Goal: Transaction & Acquisition: Purchase product/service

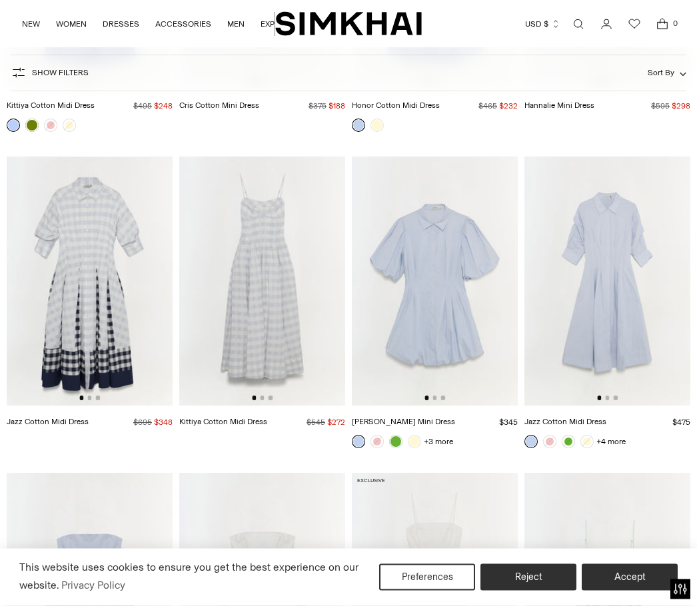
scroll to position [3193, 0]
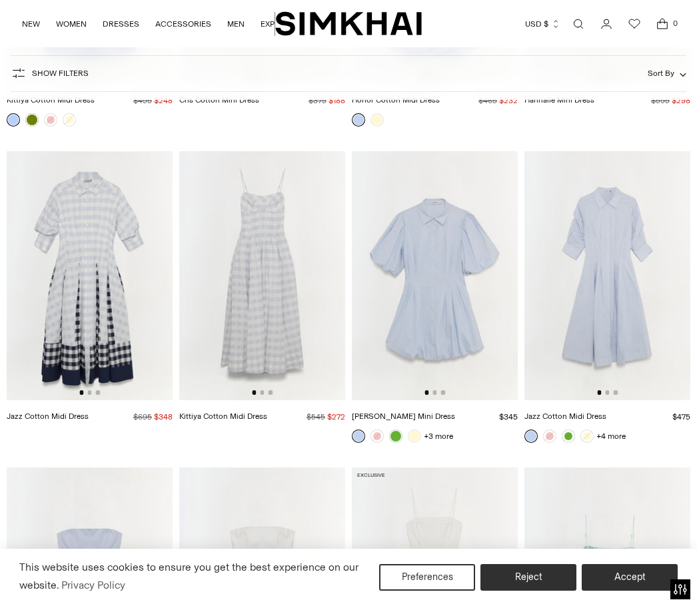
click at [103, 266] on img at bounding box center [90, 275] width 166 height 249
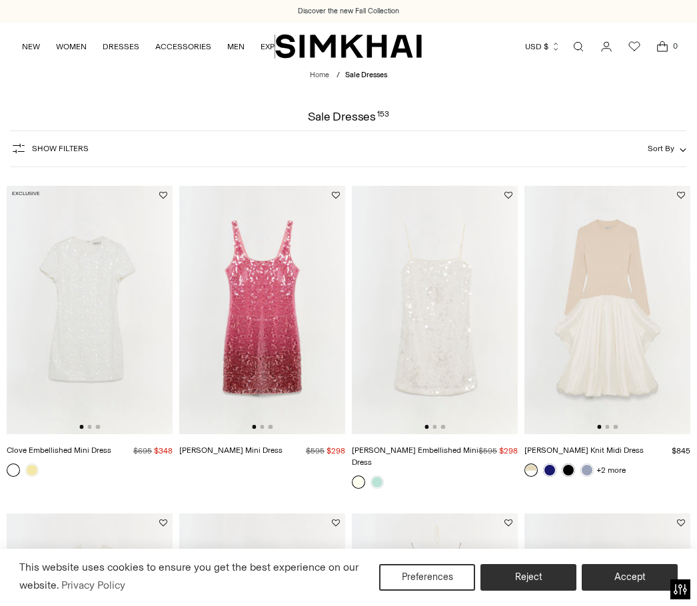
scroll to position [3239, 0]
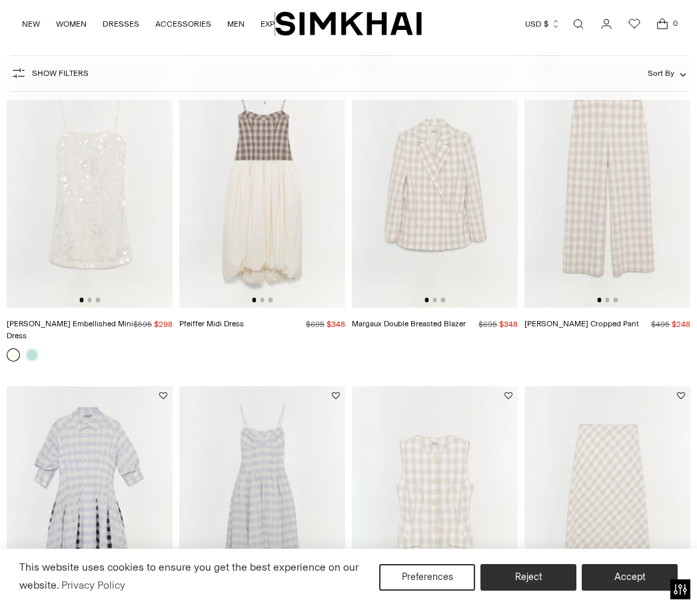
scroll to position [1024, 0]
